Goal: Information Seeking & Learning: Learn about a topic

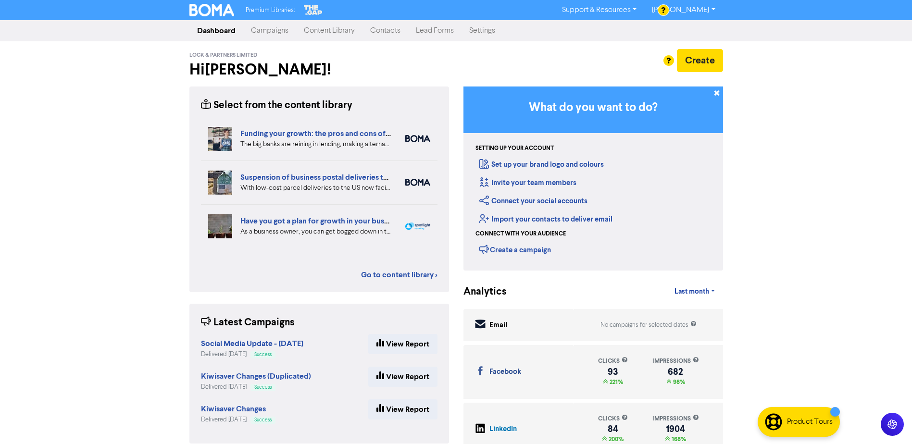
click at [339, 30] on link "Content Library" at bounding box center [329, 30] width 66 height 19
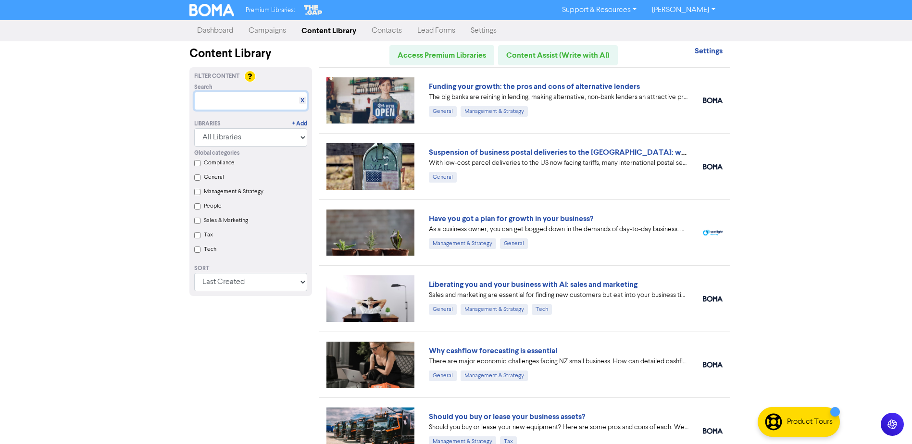
click at [238, 102] on input "text" at bounding box center [250, 101] width 113 height 18
type input "t"
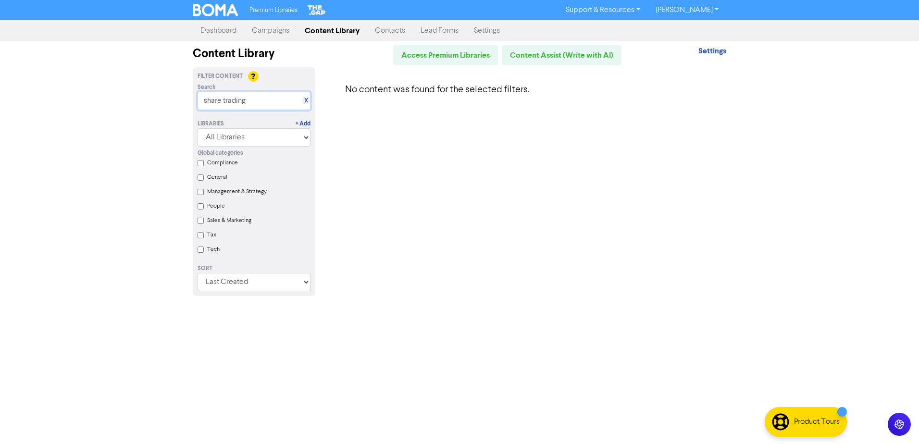
click at [214, 100] on input "share trading" at bounding box center [254, 101] width 113 height 18
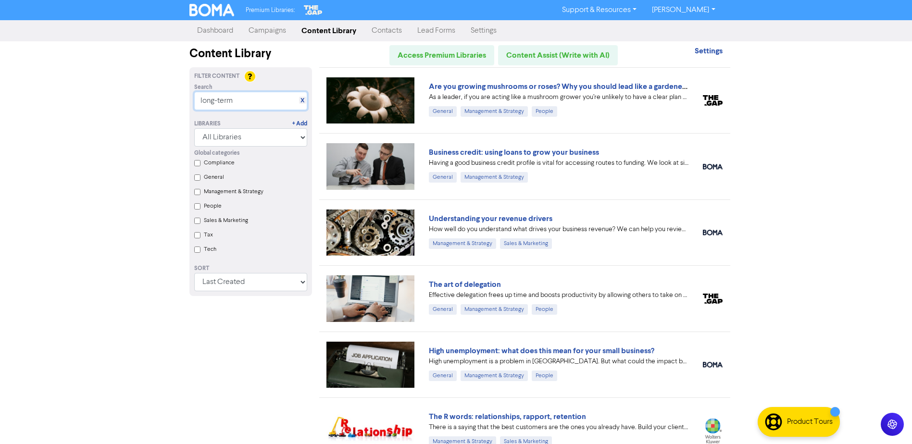
type input "long-term"
click at [196, 9] on img at bounding box center [211, 10] width 45 height 13
